Goal: Task Accomplishment & Management: Use online tool/utility

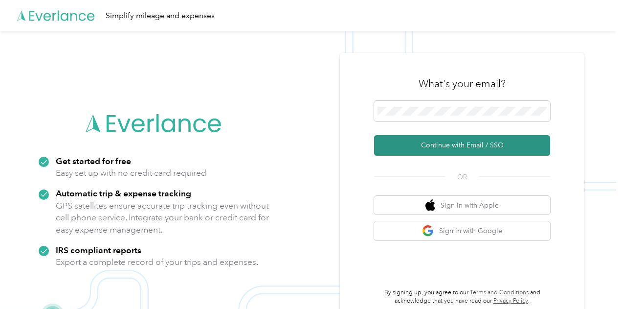
click at [443, 145] on button "Continue with Email / SSO" at bounding box center [462, 145] width 176 height 21
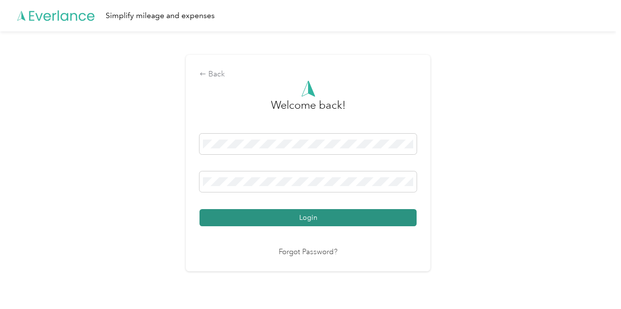
click at [291, 216] on button "Login" at bounding box center [308, 217] width 217 height 17
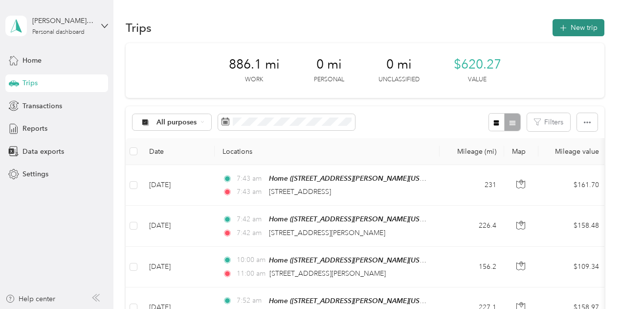
click at [575, 29] on button "New trip" at bounding box center [579, 27] width 52 height 17
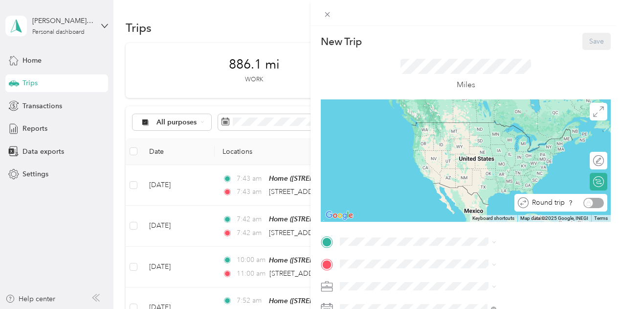
click at [597, 207] on div "Round trip" at bounding box center [566, 203] width 75 height 10
click at [590, 203] on div "Round trip" at bounding box center [566, 203] width 75 height 10
drag, startPoint x: 581, startPoint y: 202, endPoint x: 613, endPoint y: 202, distance: 31.8
click at [613, 202] on div "New Trip Save This trip cannot be edited because it is either under review, app…" at bounding box center [466, 180] width 311 height 309
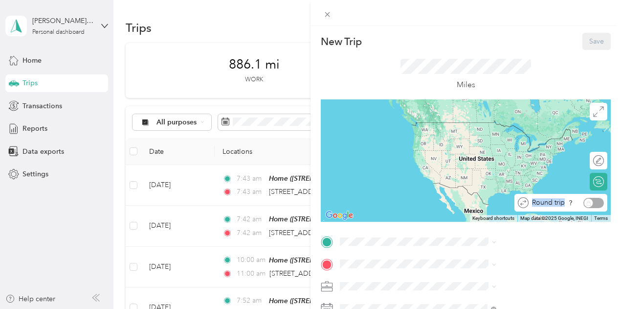
click at [579, 202] on div "Round trip" at bounding box center [566, 203] width 75 height 10
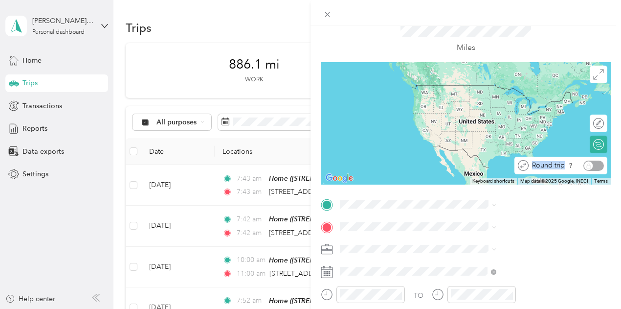
scroll to position [49, 5]
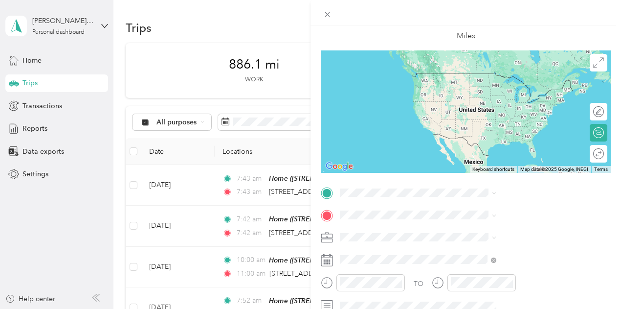
click at [479, 276] on div "Home [STREET_ADDRESS][PERSON_NAME][US_STATE]" at bounding box center [524, 278] width 135 height 31
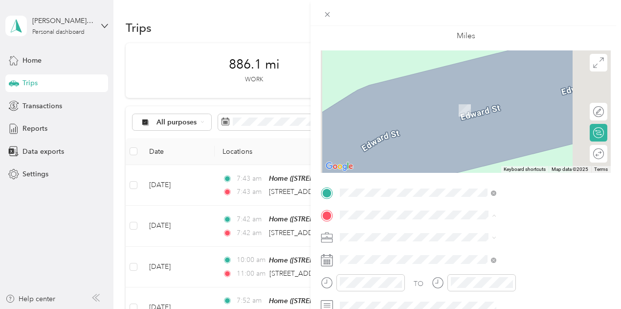
click at [508, 145] on span "[GEOGRAPHIC_DATA], [US_STATE], [GEOGRAPHIC_DATA]" at bounding box center [513, 149] width 112 height 19
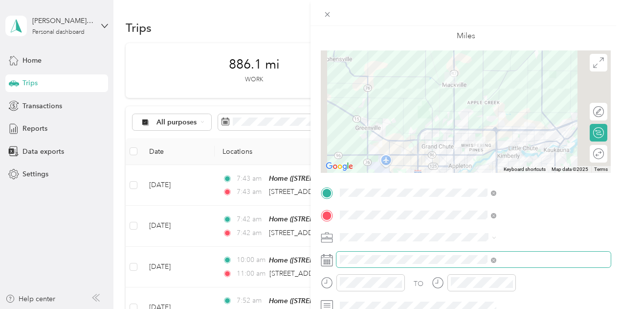
click at [465, 265] on span at bounding box center [474, 260] width 275 height 16
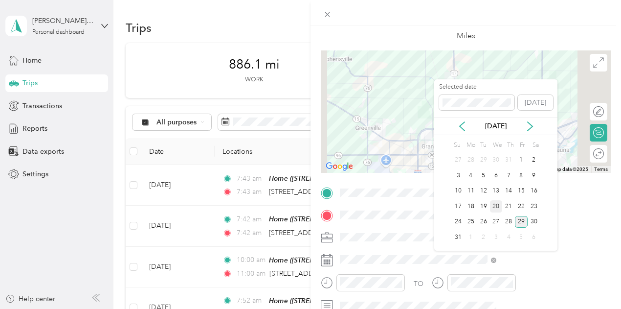
click at [497, 206] on div "20" at bounding box center [496, 206] width 13 height 12
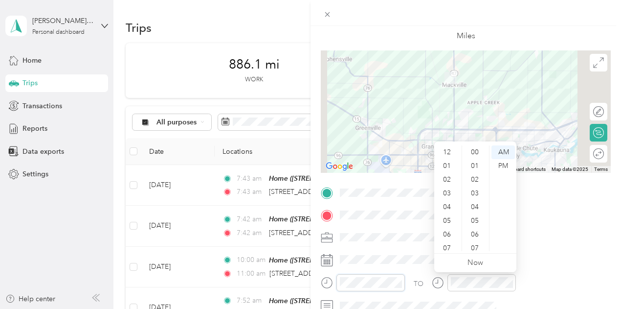
scroll to position [59, 0]
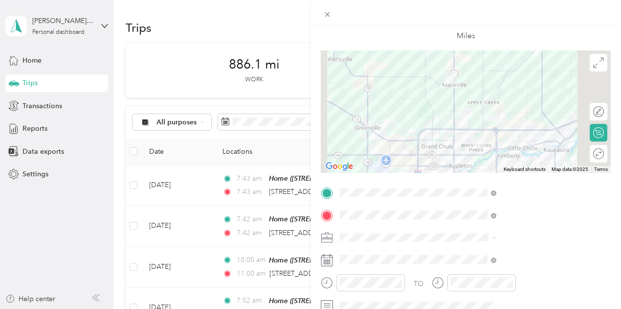
click at [549, 251] on div "TO Add photo" at bounding box center [466, 303] width 290 height 236
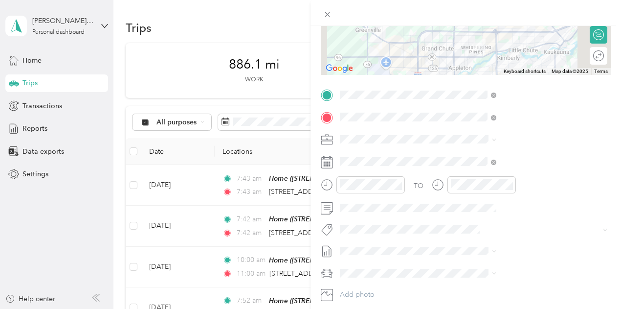
scroll to position [98, 5]
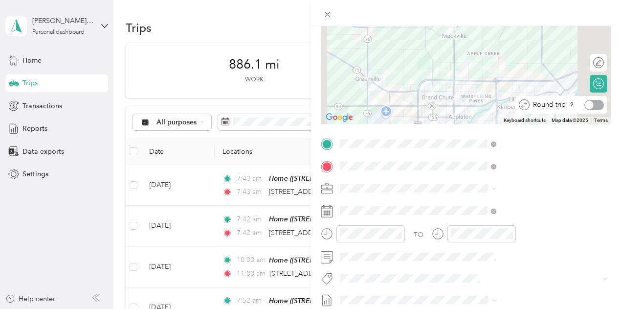
click at [589, 108] on div "Round trip" at bounding box center [567, 105] width 74 height 10
click at [359, 235] on div "New Trip Save This trip cannot be edited because it is either under review, app…" at bounding box center [310, 154] width 621 height 309
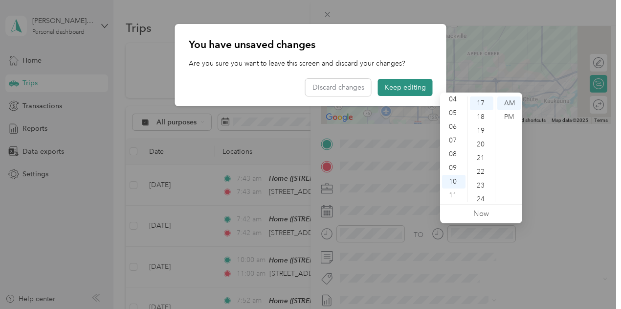
click at [408, 85] on button "Keep editing" at bounding box center [405, 87] width 55 height 17
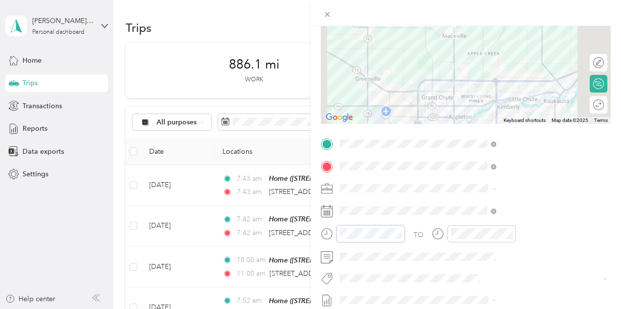
click at [408, 229] on div "New Trip Save This trip cannot be edited because it is either under review, app…" at bounding box center [310, 154] width 621 height 309
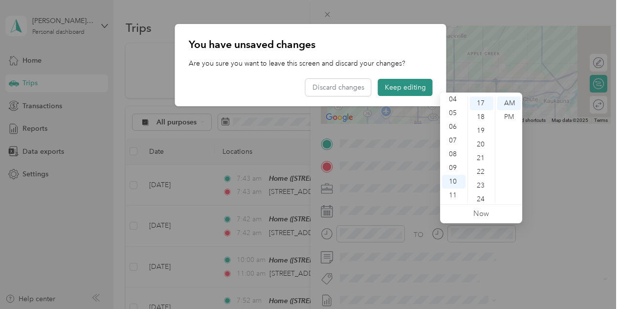
click at [414, 89] on button "Keep editing" at bounding box center [405, 87] width 55 height 17
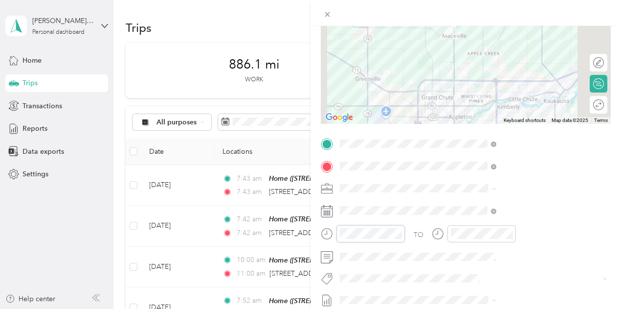
click at [421, 230] on form "New Trip Save This trip cannot be edited because it is either under review, app…" at bounding box center [466, 153] width 311 height 437
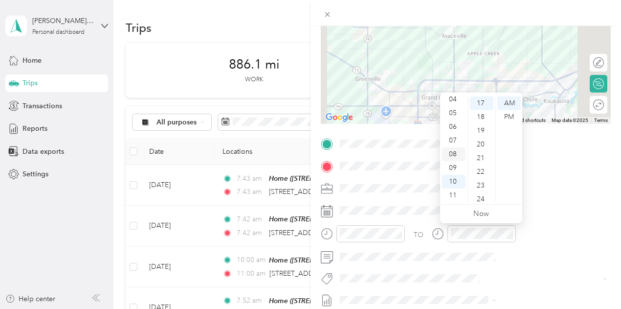
click at [450, 151] on div "08" at bounding box center [453, 154] width 23 height 14
click at [487, 105] on div "15" at bounding box center [481, 103] width 23 height 14
click at [485, 101] on div "15" at bounding box center [481, 103] width 23 height 14
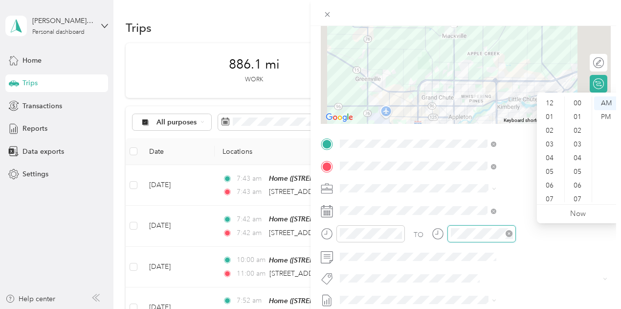
scroll to position [59, 0]
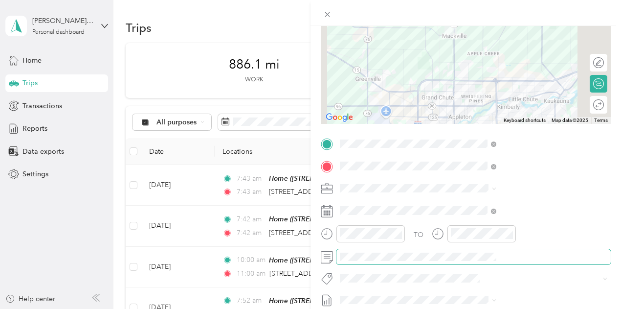
click at [520, 249] on span at bounding box center [474, 257] width 275 height 16
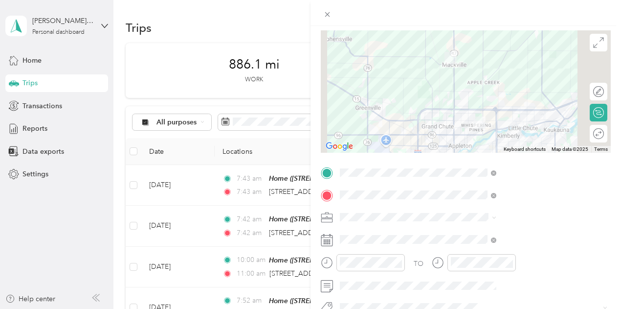
scroll to position [49, 0]
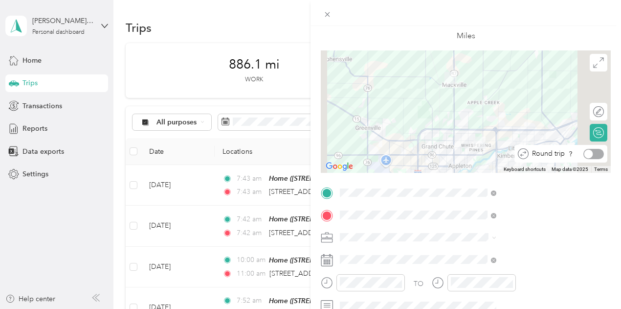
click at [592, 156] on div at bounding box center [594, 154] width 21 height 10
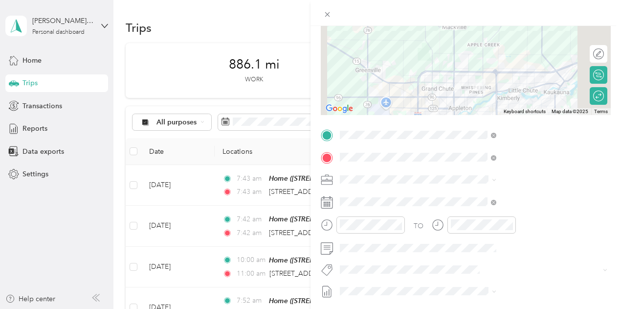
scroll to position [9, 0]
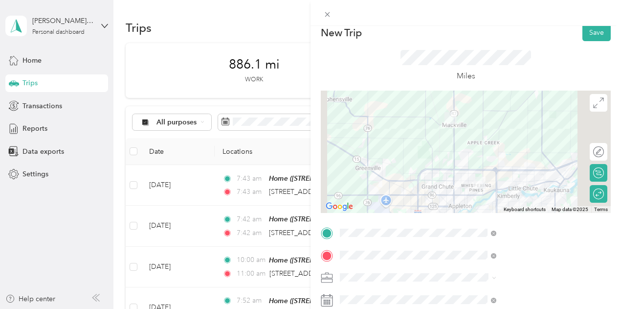
click at [598, 254] on iframe at bounding box center [594, 281] width 55 height 55
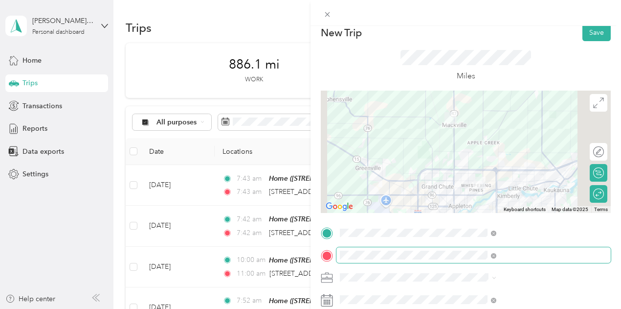
click at [497, 251] on span at bounding box center [493, 255] width 5 height 8
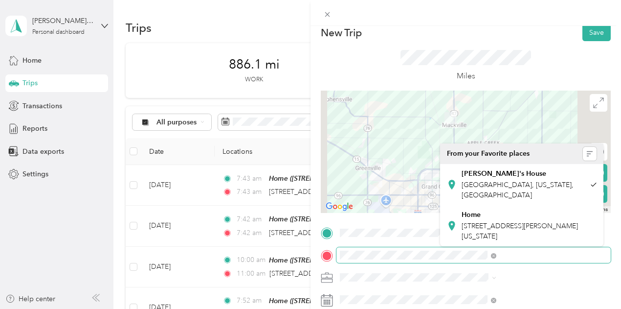
scroll to position [9, 5]
click at [617, 294] on html "[PERSON_NAME][EMAIL_ADDRESS][PERSON_NAME][DOMAIN_NAME] Personal dashboard Home …" at bounding box center [308, 154] width 617 height 309
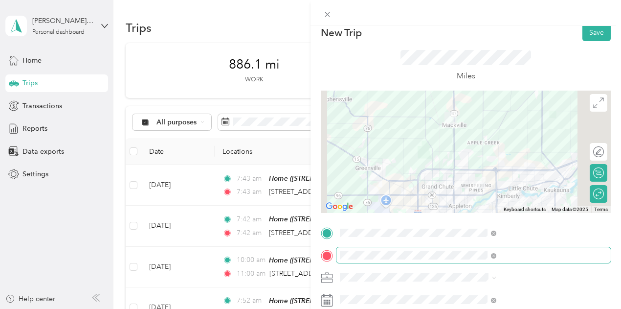
scroll to position [0, 0]
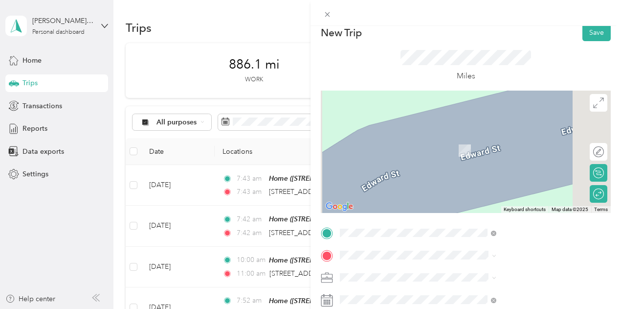
click at [510, 139] on span "[STREET_ADDRESS][US_STATE][PERSON_NAME][US_STATE]" at bounding box center [524, 135] width 135 height 17
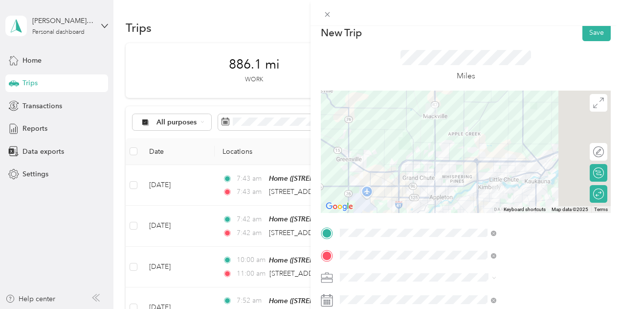
scroll to position [0, 5]
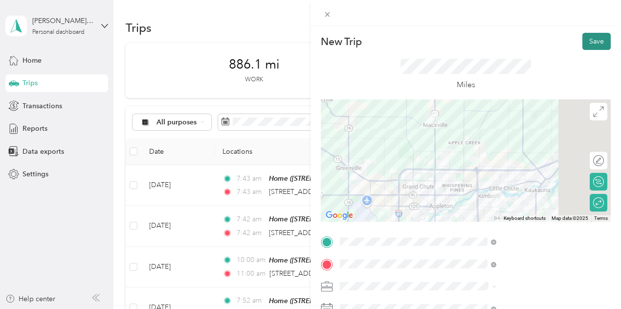
click at [586, 40] on button "Save" at bounding box center [597, 41] width 28 height 17
